Goal: Information Seeking & Learning: Learn about a topic

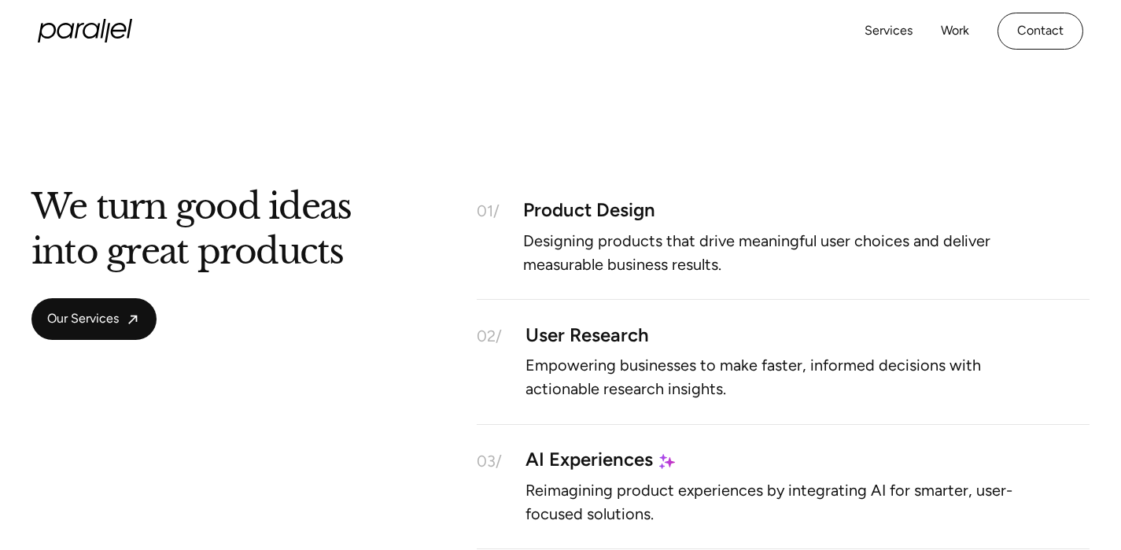
scroll to position [1131, 0]
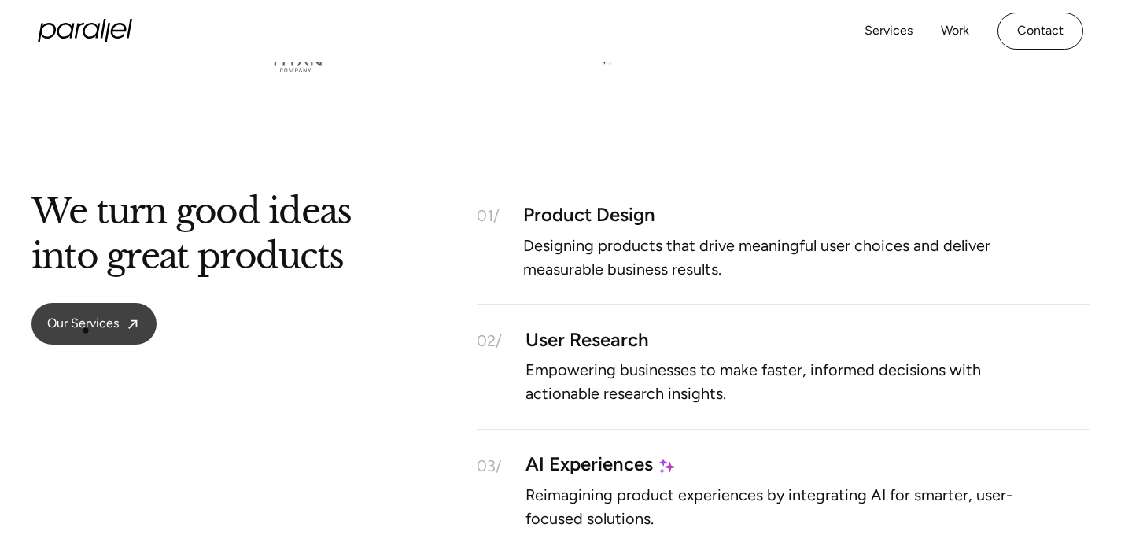
click at [86, 331] on span "Our Services" at bounding box center [83, 324] width 72 height 17
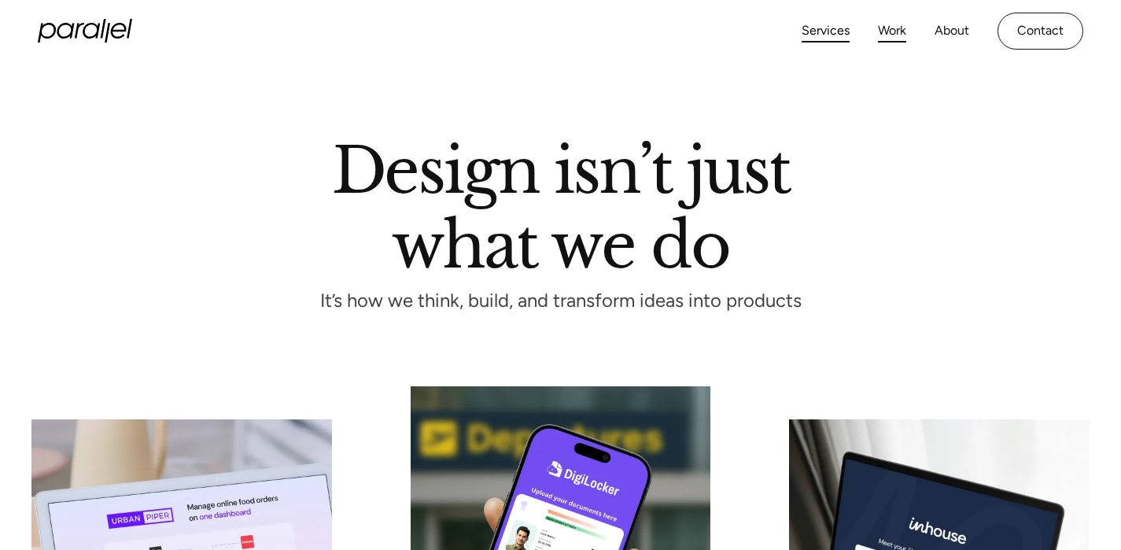
click at [889, 36] on link "Work" at bounding box center [892, 31] width 28 height 23
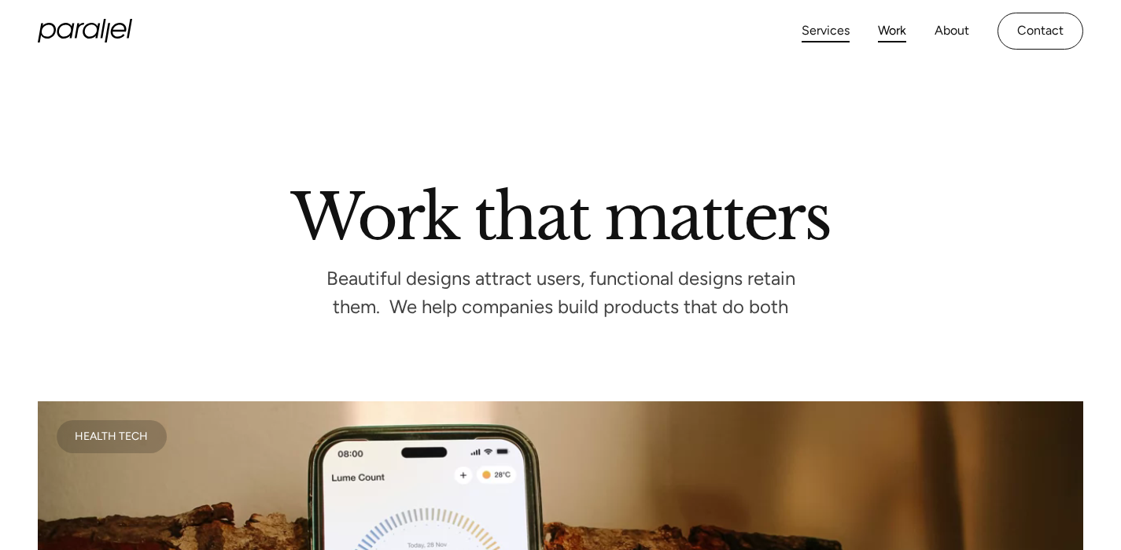
click at [819, 27] on link "Services" at bounding box center [826, 31] width 48 height 23
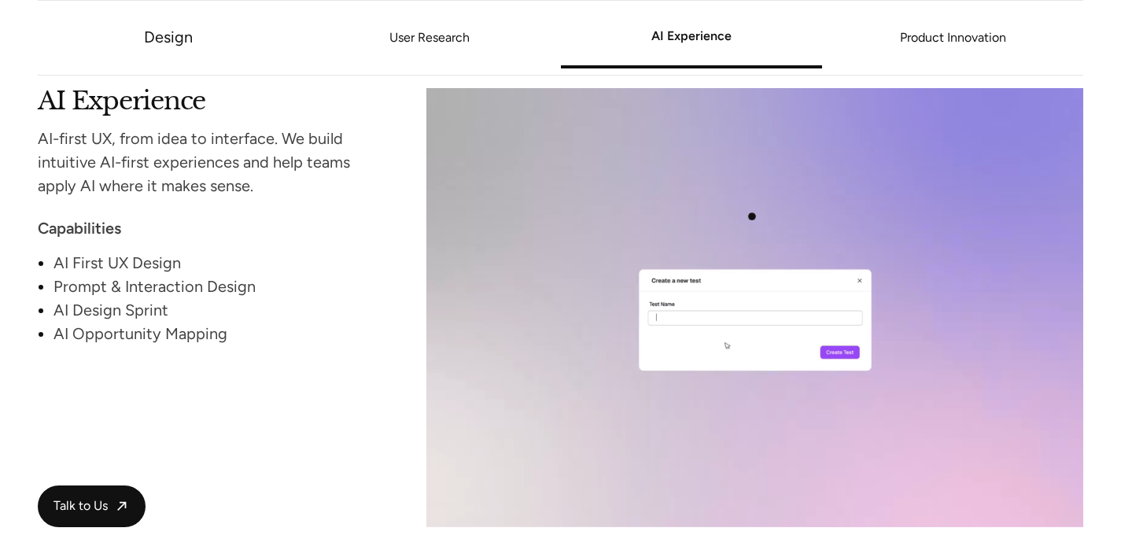
scroll to position [2640, 0]
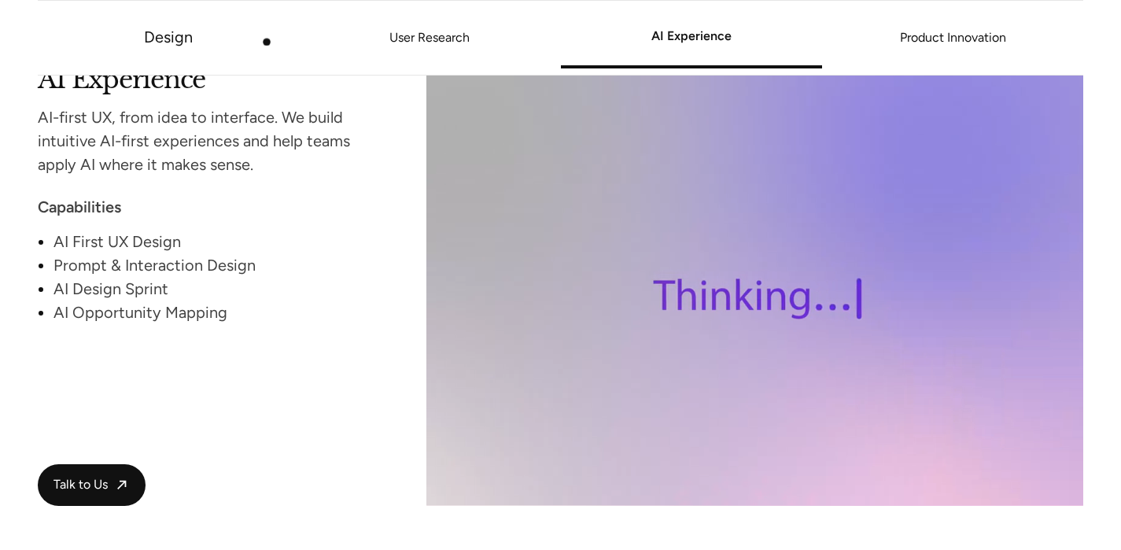
click at [131, 43] on li "Design" at bounding box center [168, 38] width 261 height 74
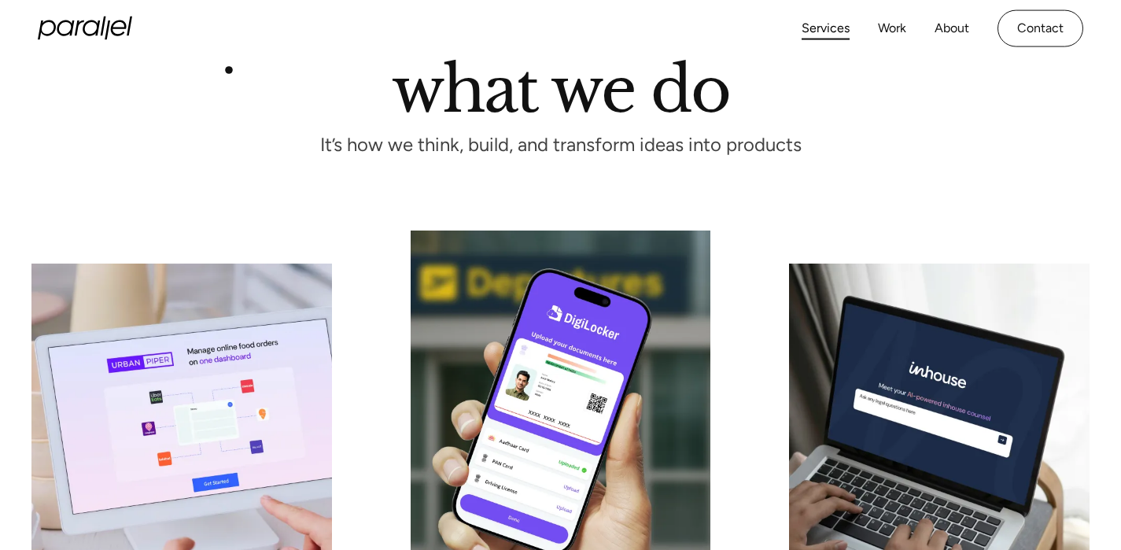
scroll to position [0, 0]
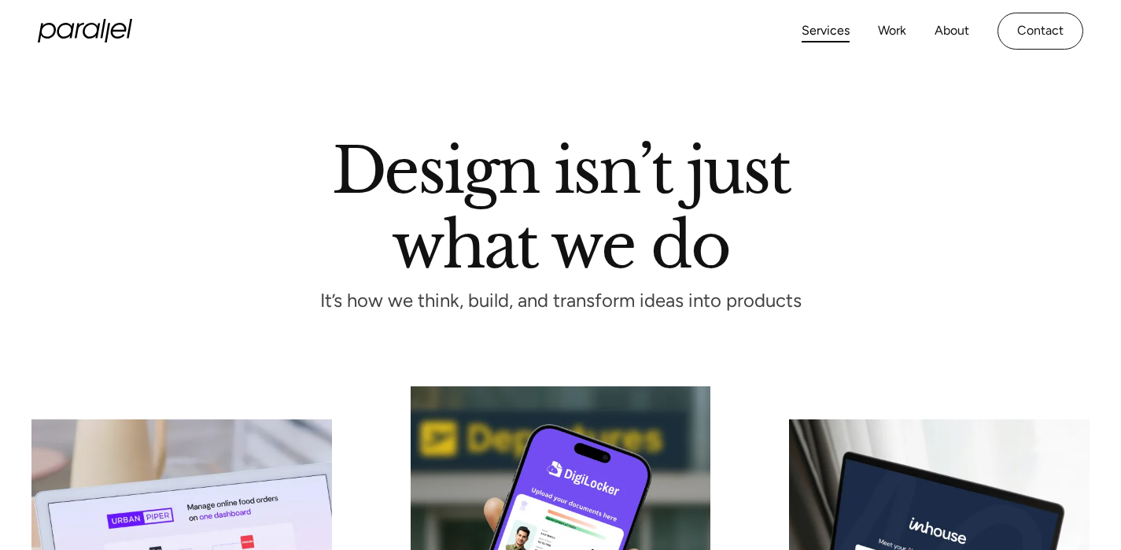
click at [120, 31] on icon "home" at bounding box center [85, 31] width 94 height 24
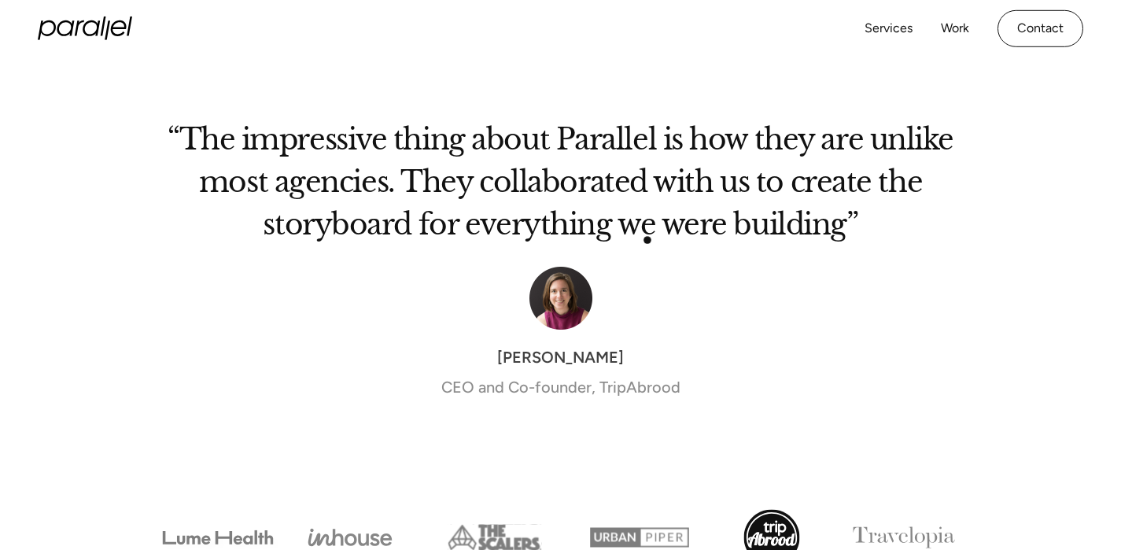
scroll to position [5177, 0]
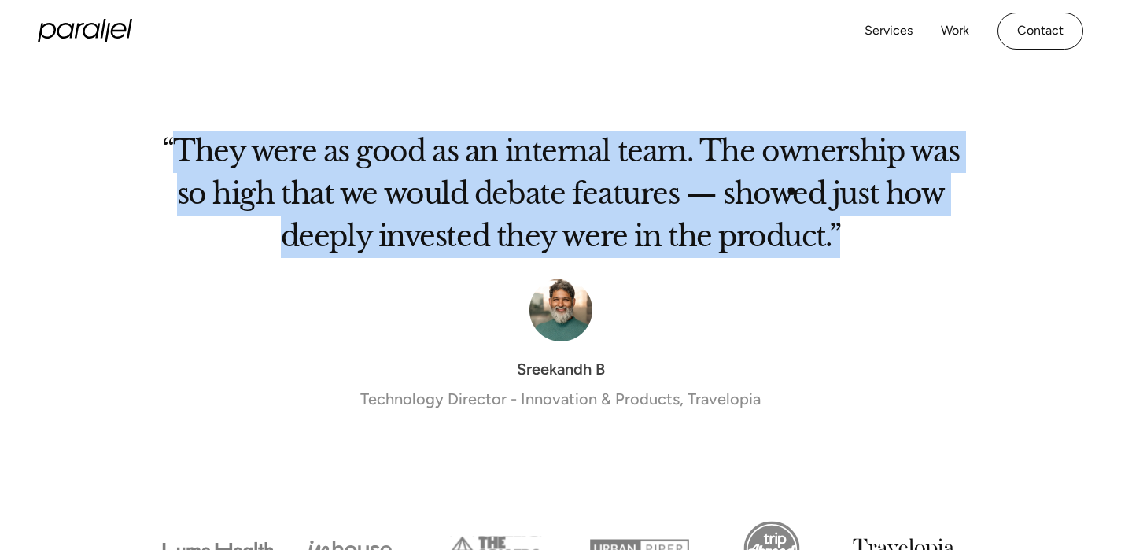
drag, startPoint x: 181, startPoint y: 129, endPoint x: 851, endPoint y: 219, distance: 675.7
click at [851, 219] on h2 "“They were as good as an internal team. The ownership was so high that we would…" at bounding box center [561, 200] width 818 height 116
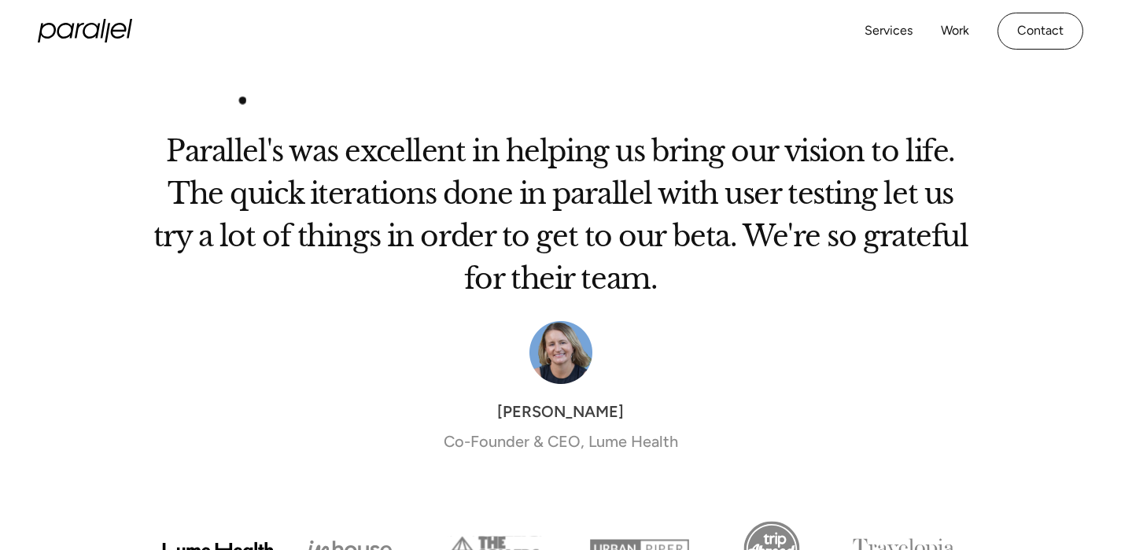
drag, startPoint x: 817, startPoint y: 223, endPoint x: 240, endPoint y: 100, distance: 589.8
click at [240, 111] on div "Parallel's was excellent in helping us bring our vision to life. The quick iter…" at bounding box center [560, 314] width 1058 height 406
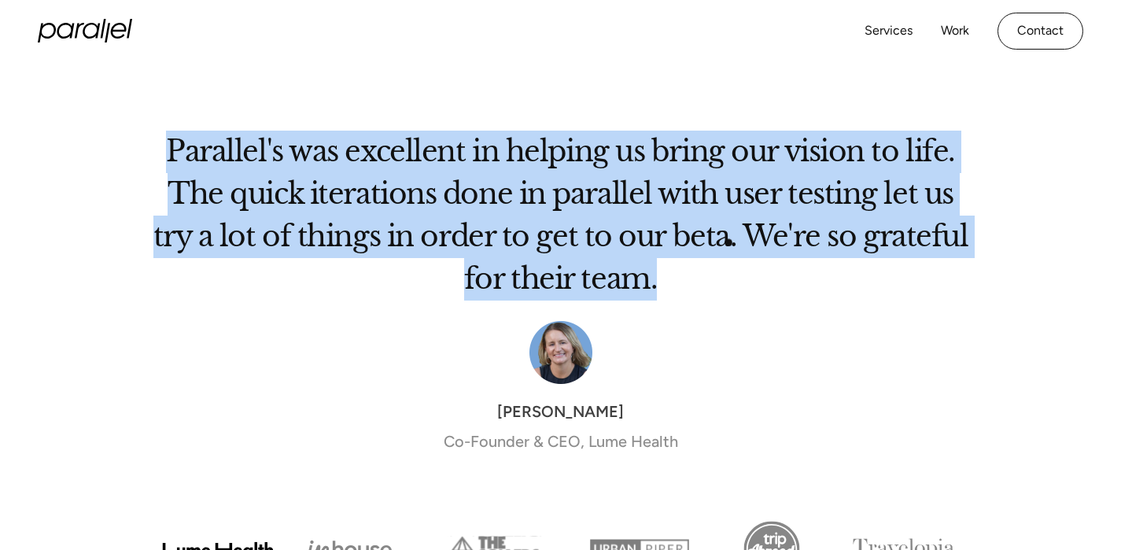
drag, startPoint x: 170, startPoint y: 135, endPoint x: 751, endPoint y: 246, distance: 591.2
click at [752, 246] on h2 "Parallel's was excellent in helping us bring our vision to life. The quick iter…" at bounding box center [561, 221] width 818 height 159
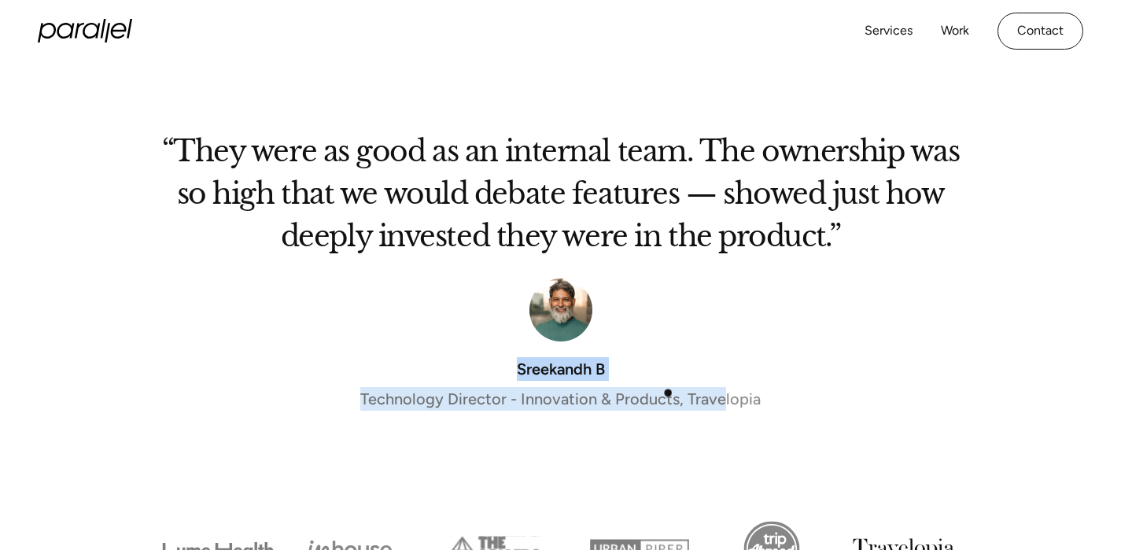
drag, startPoint x: 520, startPoint y: 352, endPoint x: 723, endPoint y: 384, distance: 205.6
click at [723, 384] on div "Sreekandh B Technology Director - Innovation & Products, Travelopia" at bounding box center [561, 384] width 818 height 54
drag, startPoint x: 755, startPoint y: 382, endPoint x: 433, endPoint y: 359, distance: 322.7
click at [433, 359] on div "Sreekandh B Technology Director - Innovation & Products, Travelopia" at bounding box center [561, 384] width 818 height 54
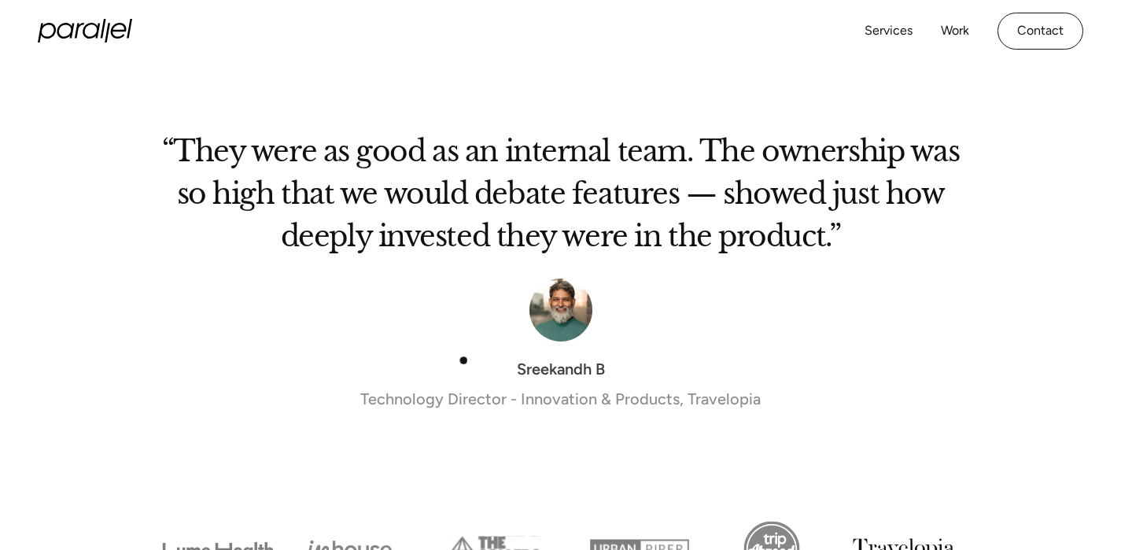
click at [555, 361] on div "Sreekandh B" at bounding box center [561, 369] width 88 height 24
click at [560, 357] on div "Sreekandh B" at bounding box center [561, 369] width 88 height 24
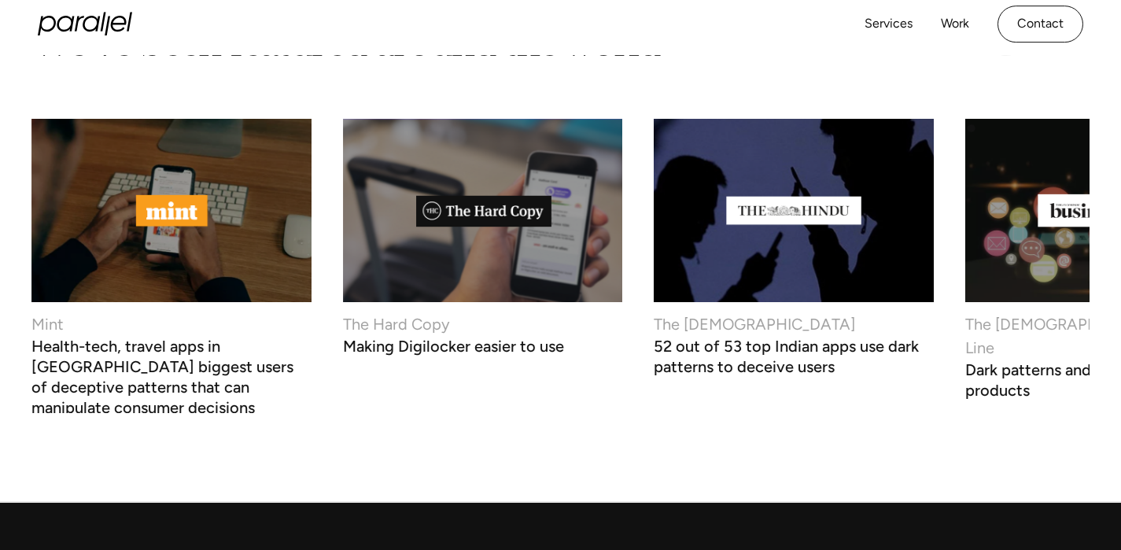
scroll to position [5843, 0]
